Goal: Information Seeking & Learning: Learn about a topic

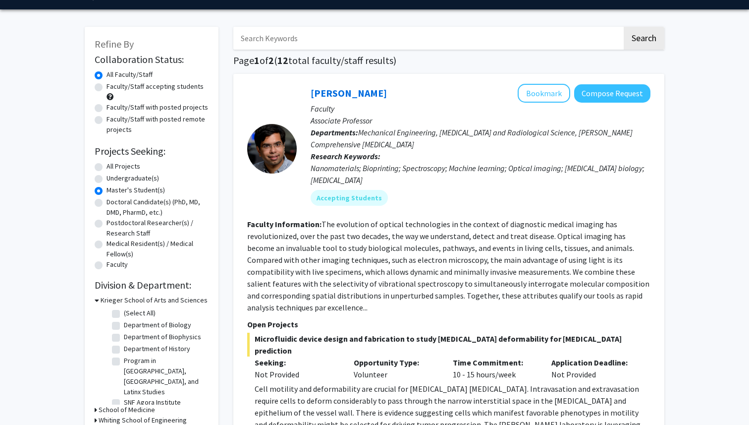
scroll to position [28, 0]
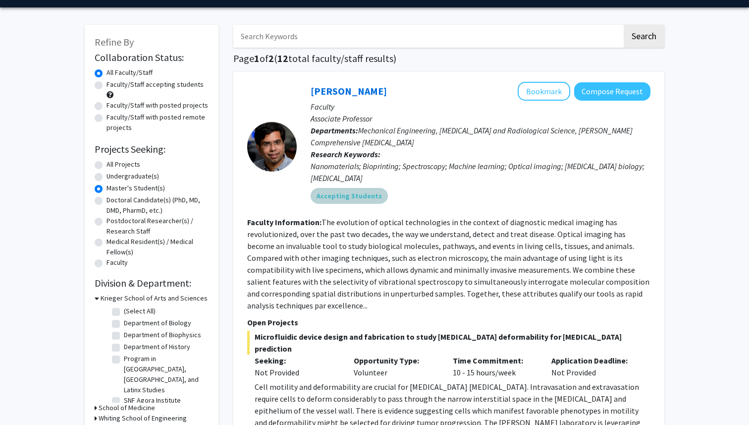
drag, startPoint x: 473, startPoint y: 204, endPoint x: 482, endPoint y: 271, distance: 68.0
click at [482, 271] on fg-search-faculty "Ishan Barman Bookmark Compose Request Faculty Associate Professor Departments: …" at bounding box center [448, 337] width 403 height 510
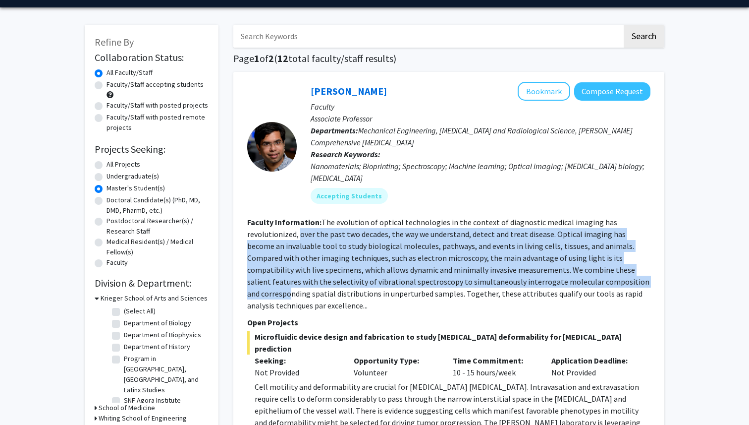
drag, startPoint x: 299, startPoint y: 235, endPoint x: 594, endPoint y: 280, distance: 298.8
click at [594, 280] on fg-read-more "The evolution of optical technologies in the context of diagnostic medical imag…" at bounding box center [448, 263] width 402 height 93
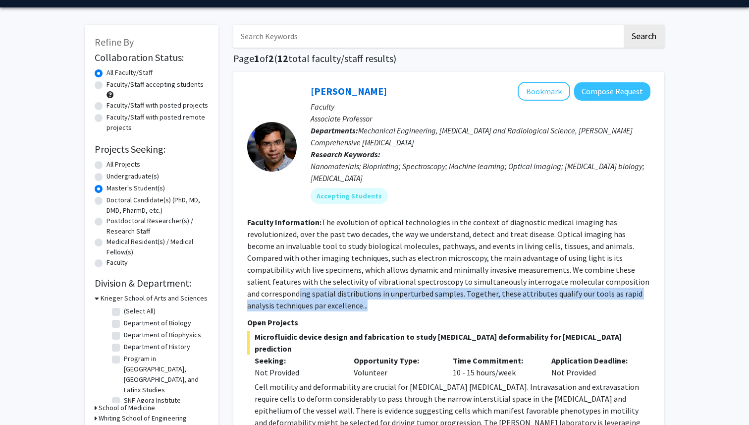
drag, startPoint x: 601, startPoint y: 281, endPoint x: 632, endPoint y: 302, distance: 38.1
click at [632, 302] on section "Faculty Information: The evolution of optical technologies in the context of di…" at bounding box center [448, 263] width 403 height 95
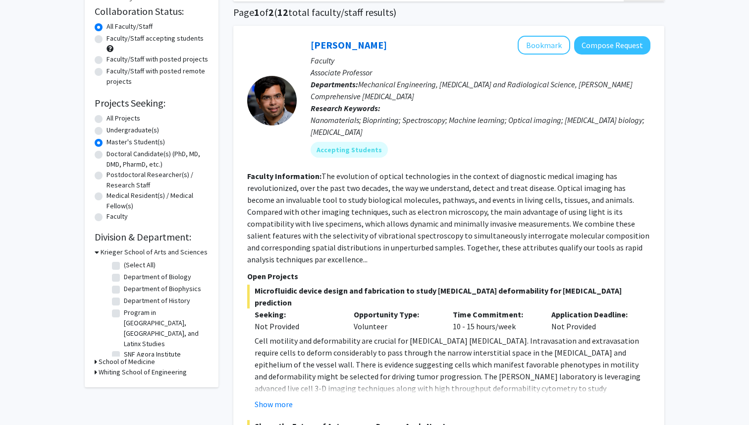
scroll to position [76, 0]
